Goal: Task Accomplishment & Management: Use online tool/utility

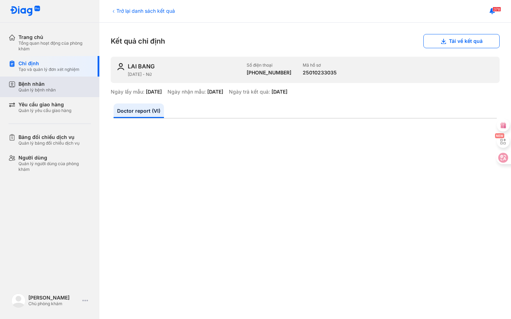
click at [36, 89] on div "Quản lý bệnh nhân" at bounding box center [36, 90] width 37 height 6
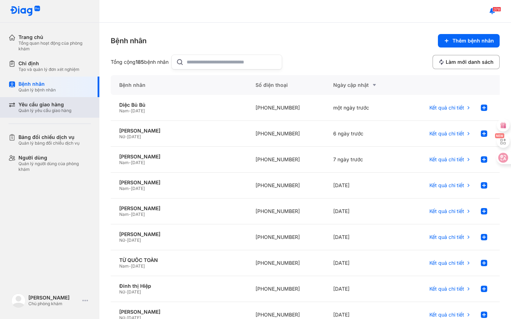
click at [52, 106] on div "Yêu cầu giao hàng" at bounding box center [44, 105] width 53 height 6
